Goal: Task Accomplishment & Management: Manage account settings

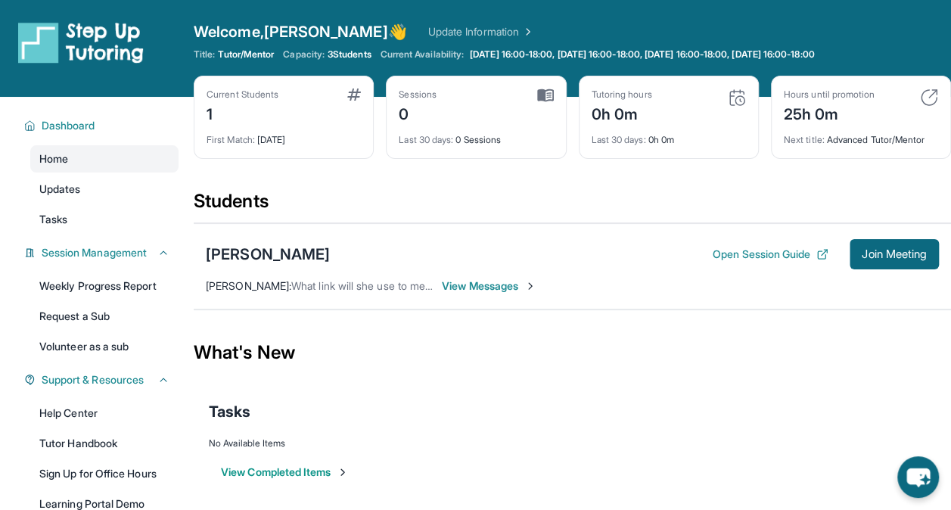
click at [446, 283] on span "View Messages" at bounding box center [489, 285] width 95 height 15
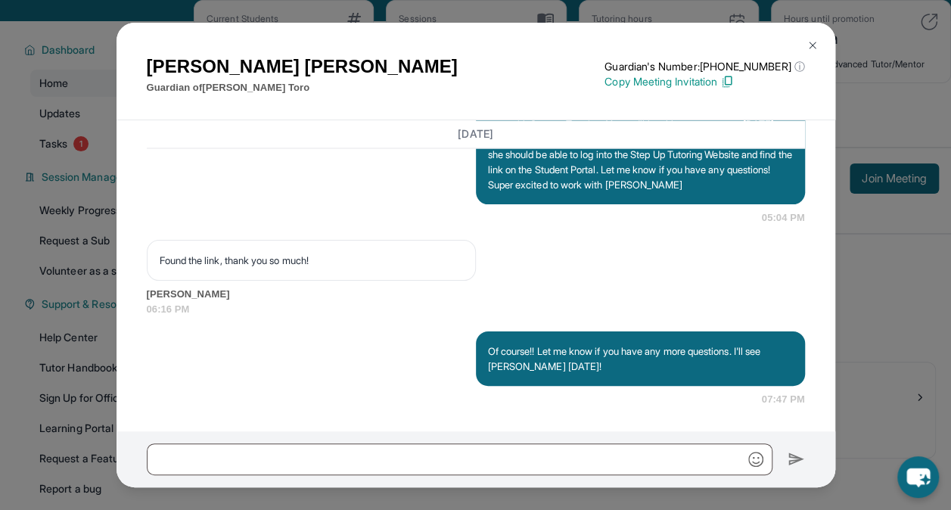
scroll to position [1373, 0]
click at [811, 47] on img at bounding box center [812, 45] width 12 height 12
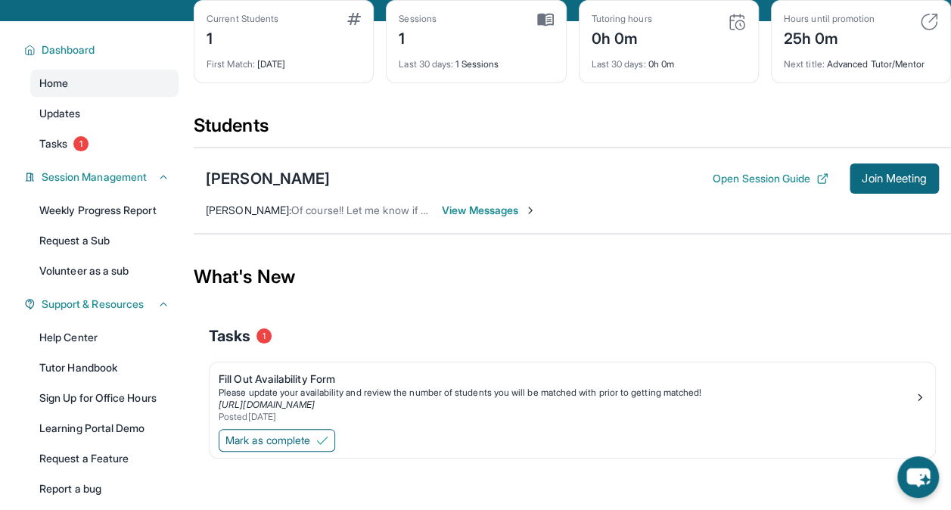
scroll to position [144, 0]
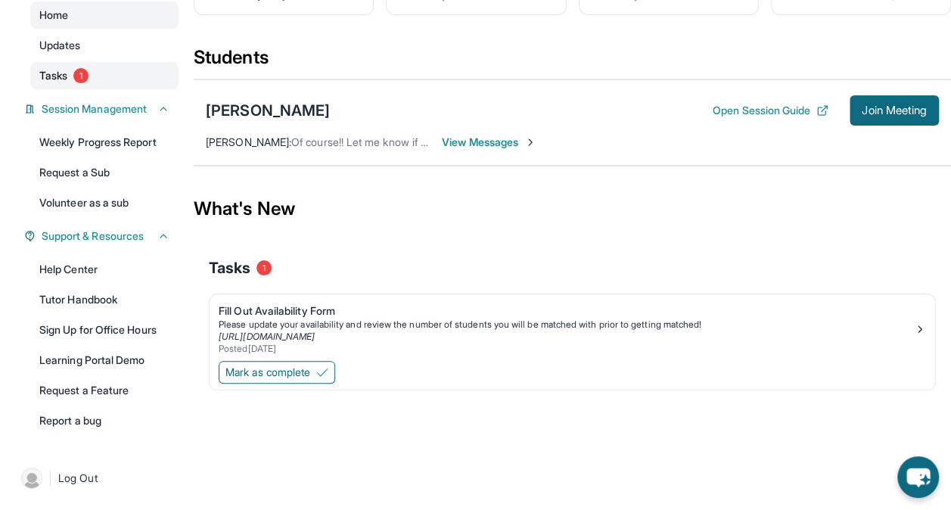
click at [82, 70] on span "1" at bounding box center [80, 75] width 15 height 15
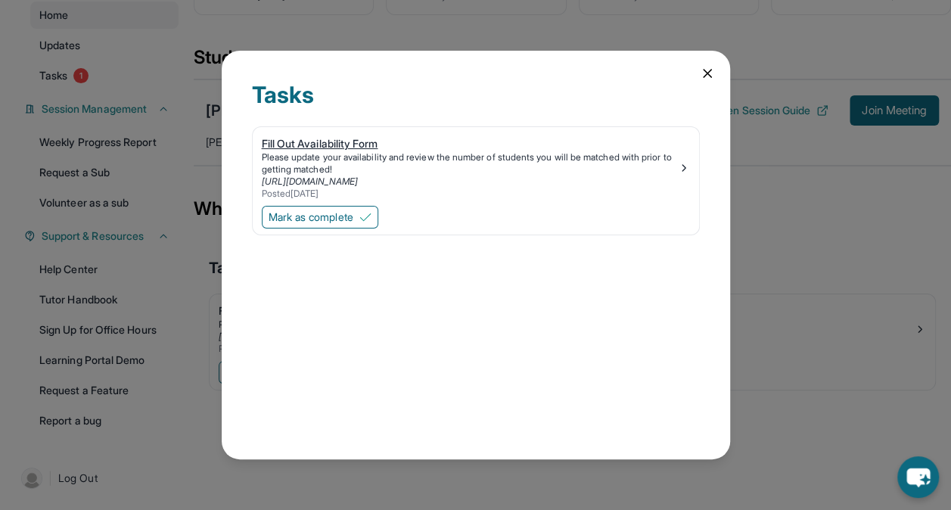
click at [320, 145] on div "Fill Out Availability Form" at bounding box center [470, 143] width 416 height 15
click at [702, 71] on icon at bounding box center [706, 73] width 15 height 15
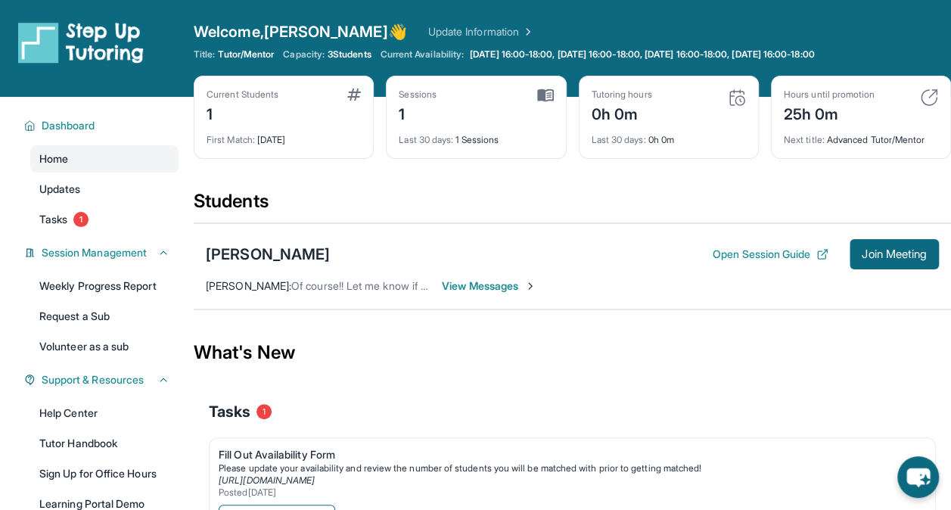
scroll to position [76, 0]
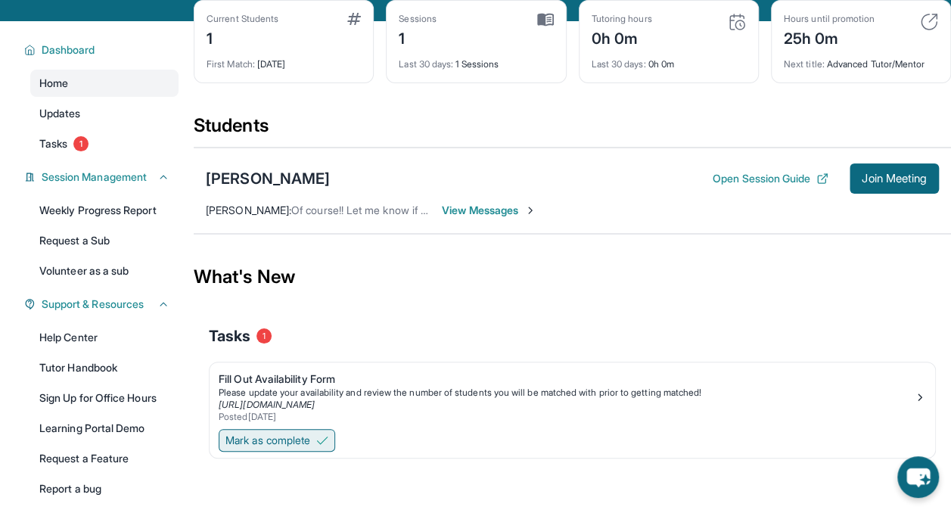
click at [263, 440] on span "Mark as complete" at bounding box center [267, 440] width 85 height 15
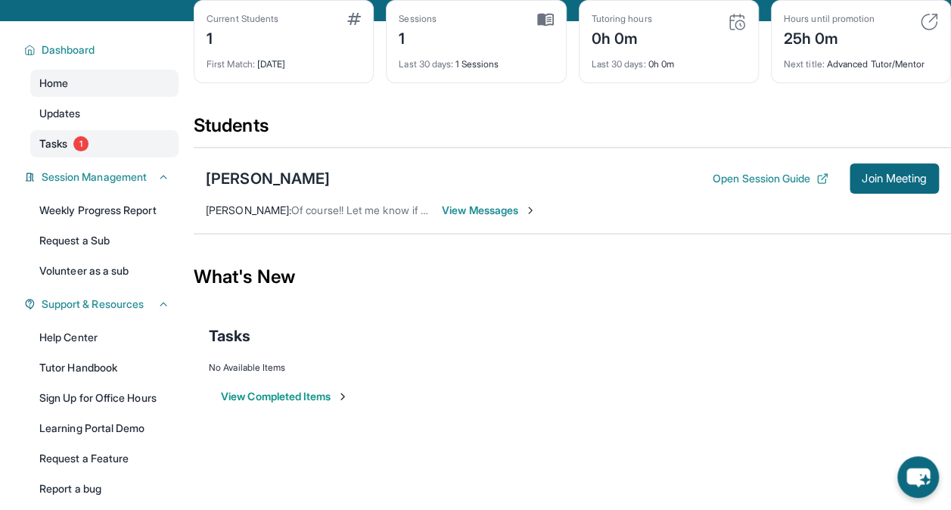
click at [67, 136] on span "Tasks" at bounding box center [53, 143] width 28 height 15
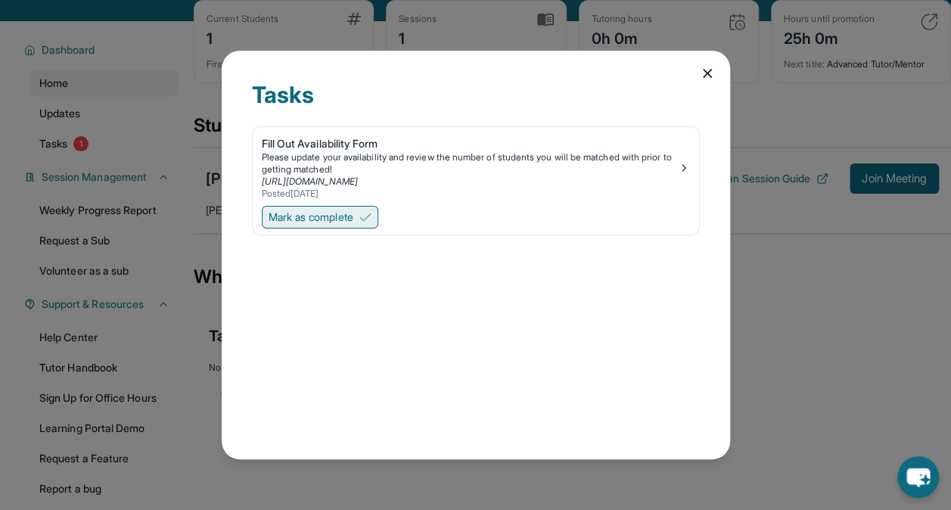
click at [308, 209] on span "Mark as complete" at bounding box center [310, 216] width 85 height 15
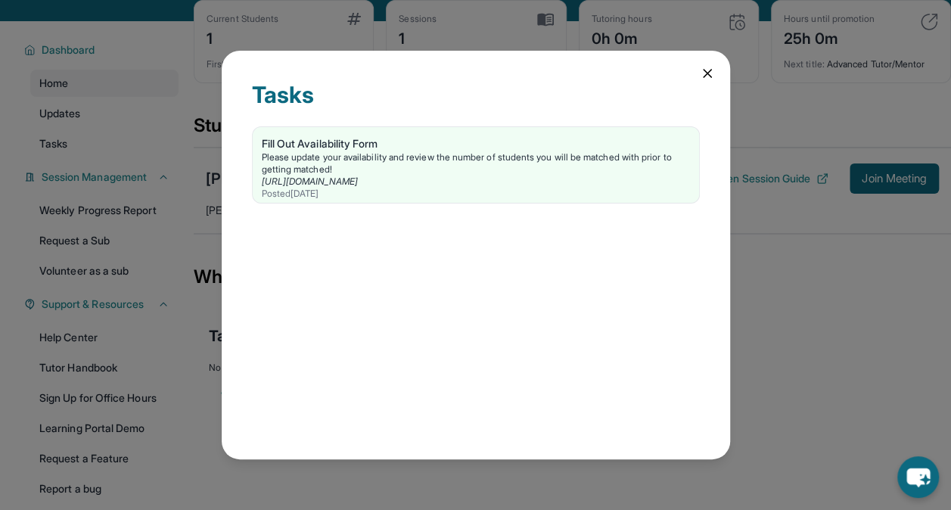
click at [712, 73] on icon at bounding box center [706, 73] width 15 height 15
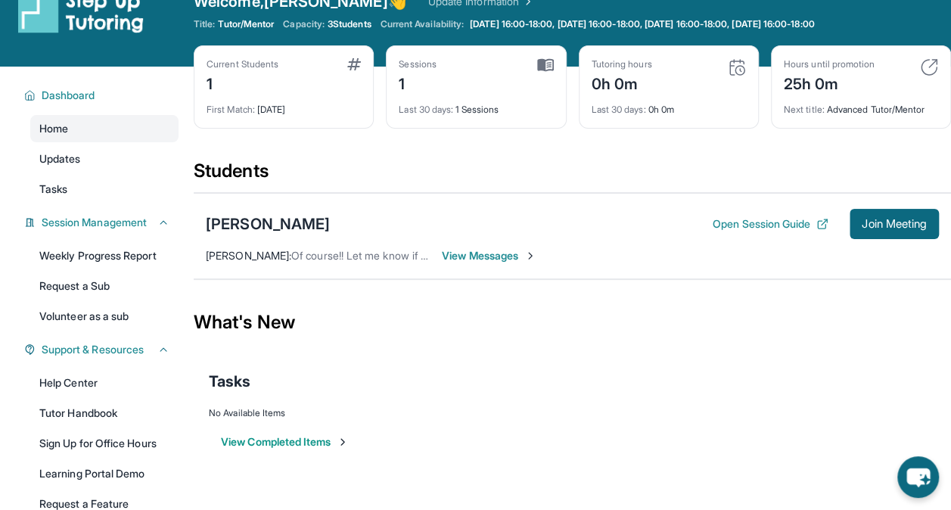
scroll to position [0, 0]
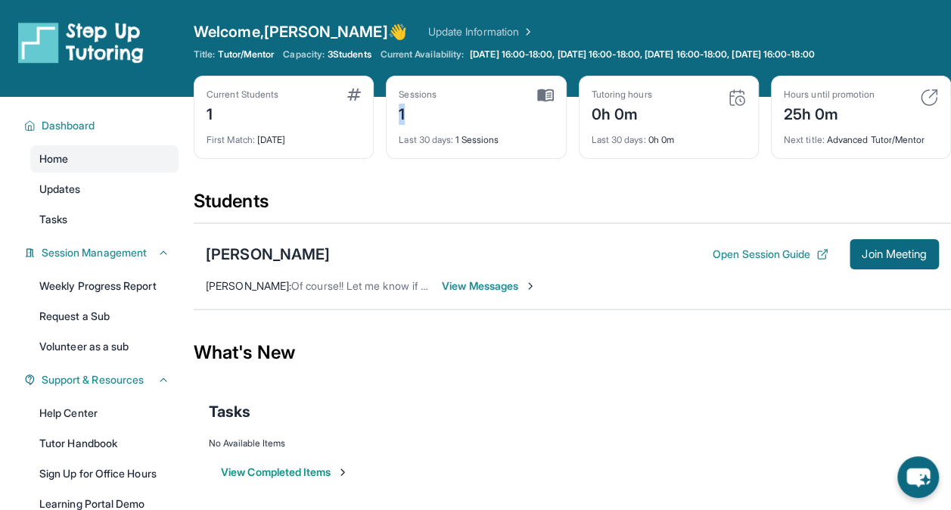
drag, startPoint x: 399, startPoint y: 110, endPoint x: 411, endPoint y: 119, distance: 15.6
click at [411, 119] on div "Sessions 1 Last 30 days : 1 Sessions" at bounding box center [476, 117] width 180 height 83
drag, startPoint x: 411, startPoint y: 119, endPoint x: 427, endPoint y: 147, distance: 31.5
click at [427, 147] on div "Sessions 1 Last 30 days : 1 Sessions" at bounding box center [476, 117] width 180 height 83
click at [544, 94] on img at bounding box center [545, 95] width 17 height 14
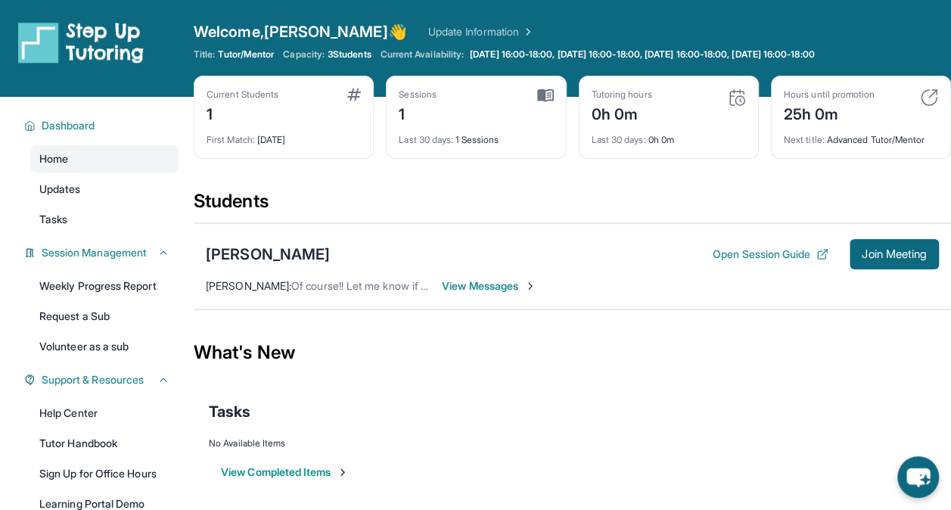
click at [428, 29] on link "Update Information" at bounding box center [481, 31] width 106 height 15
